Goal: Navigation & Orientation: Find specific page/section

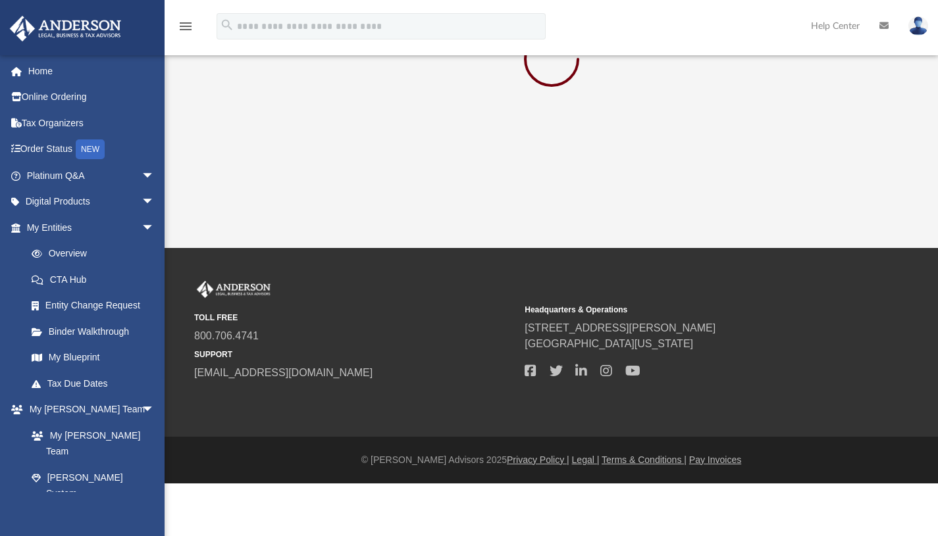
scroll to position [74, 0]
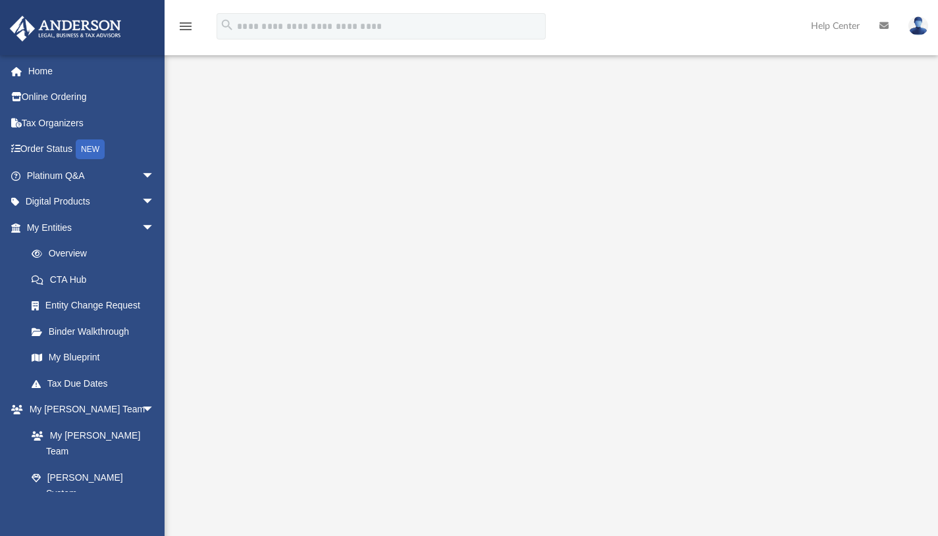
click at [68, 232] on link "My Entities arrow_drop_down" at bounding box center [91, 227] width 165 height 26
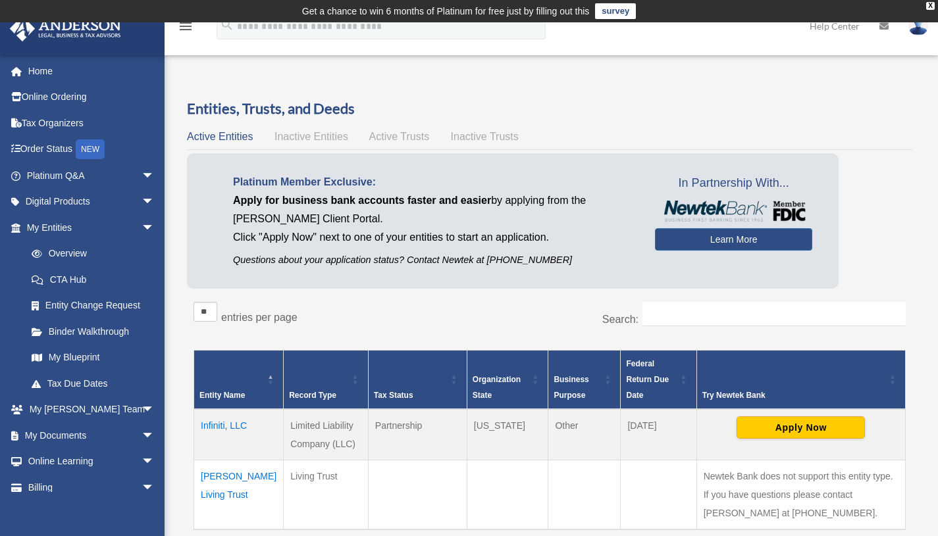
click at [214, 420] on td "Infiniti, LLC" at bounding box center [238, 434] width 89 height 51
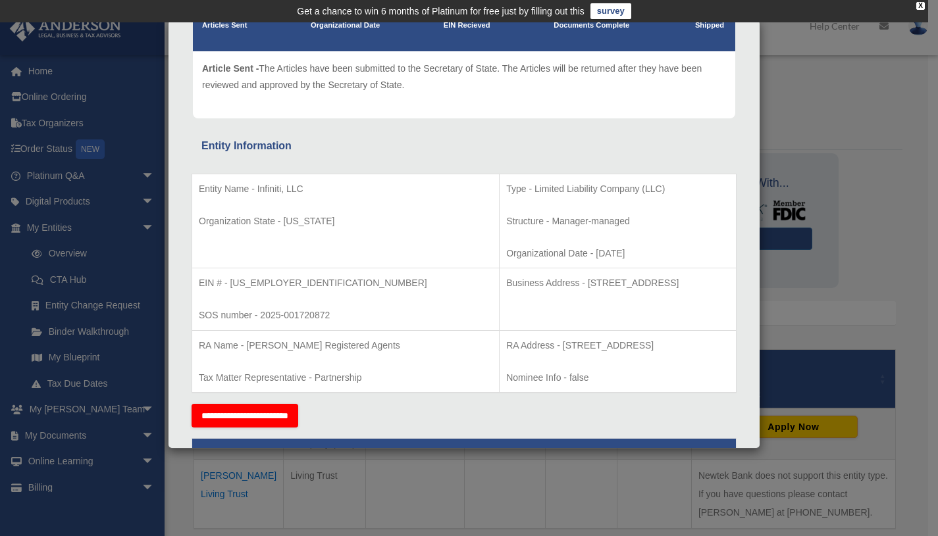
scroll to position [136, 0]
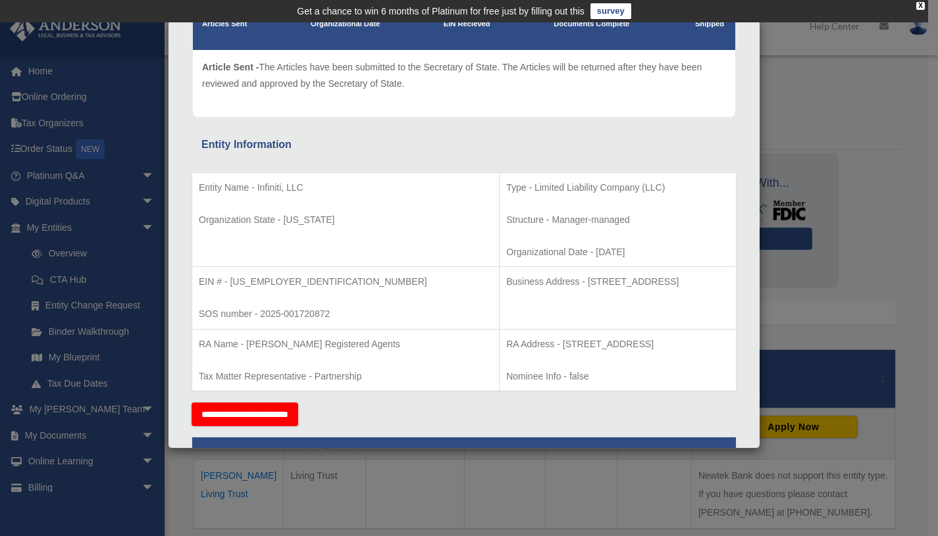
click at [844, 130] on div "Details × Articles Sent Organizational Date" at bounding box center [469, 268] width 938 height 536
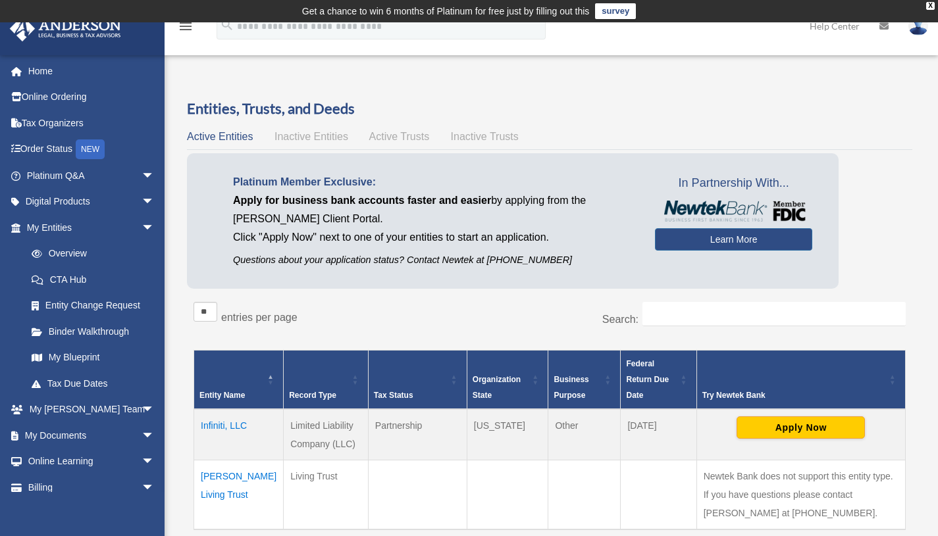
click at [70, 226] on link "My Entities arrow_drop_down" at bounding box center [88, 227] width 159 height 26
